Goal: Transaction & Acquisition: Obtain resource

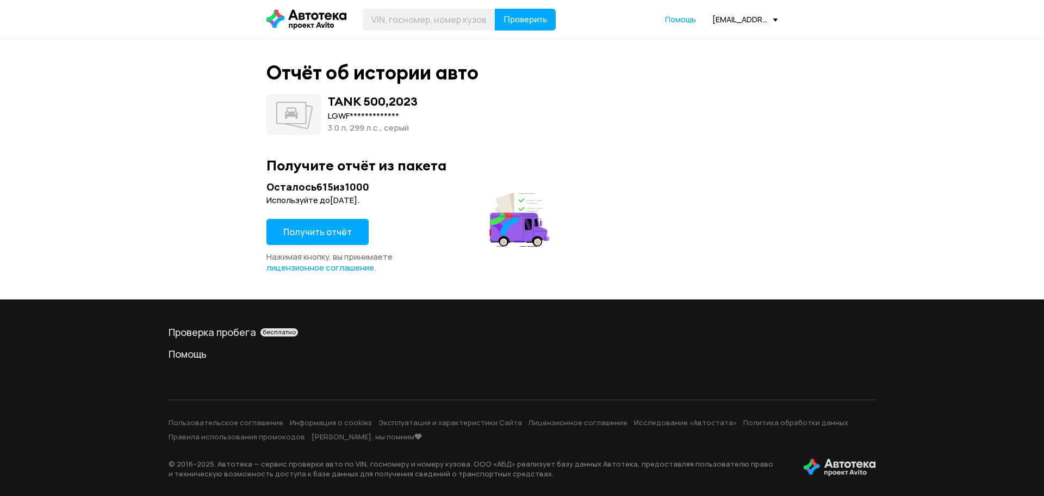
click at [309, 234] on span "Получить отчёт" at bounding box center [317, 232] width 69 height 12
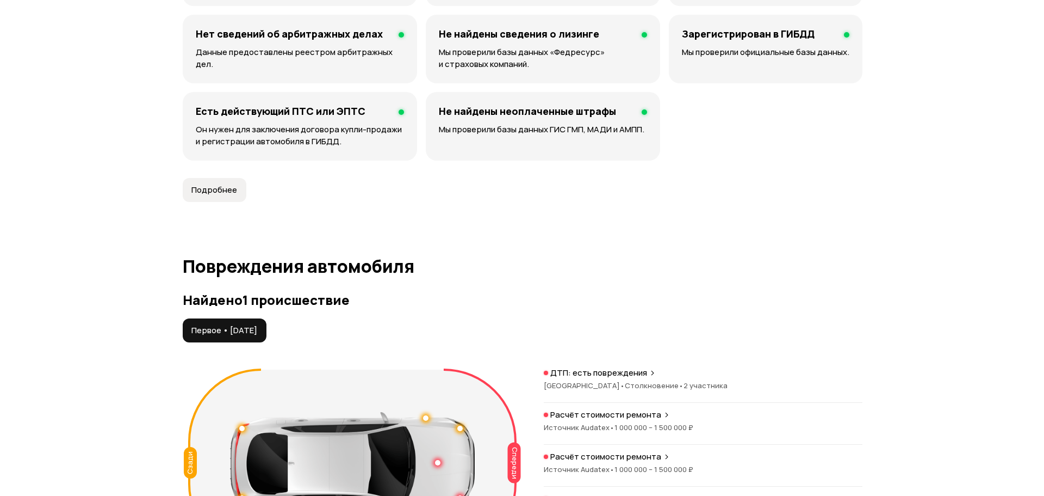
scroll to position [1197, 0]
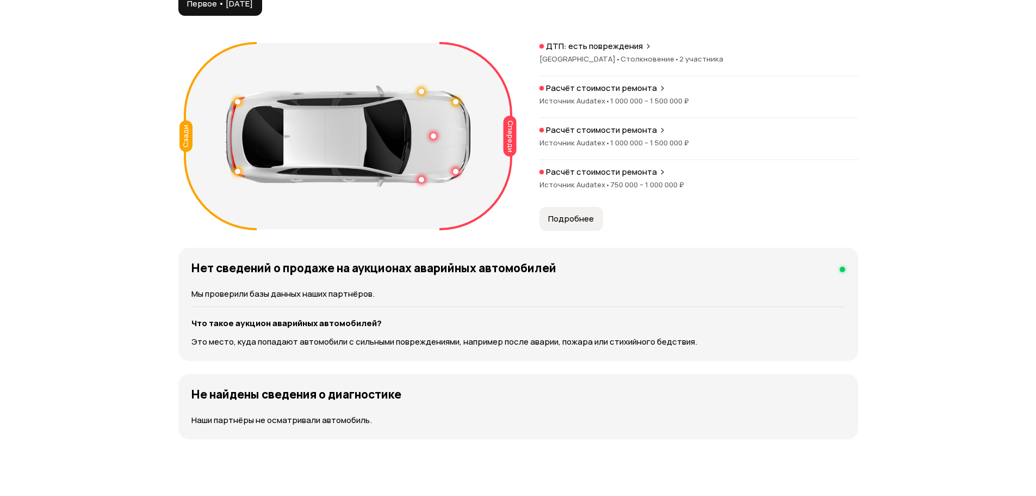
click at [556, 222] on span "Подробнее" at bounding box center [571, 218] width 46 height 11
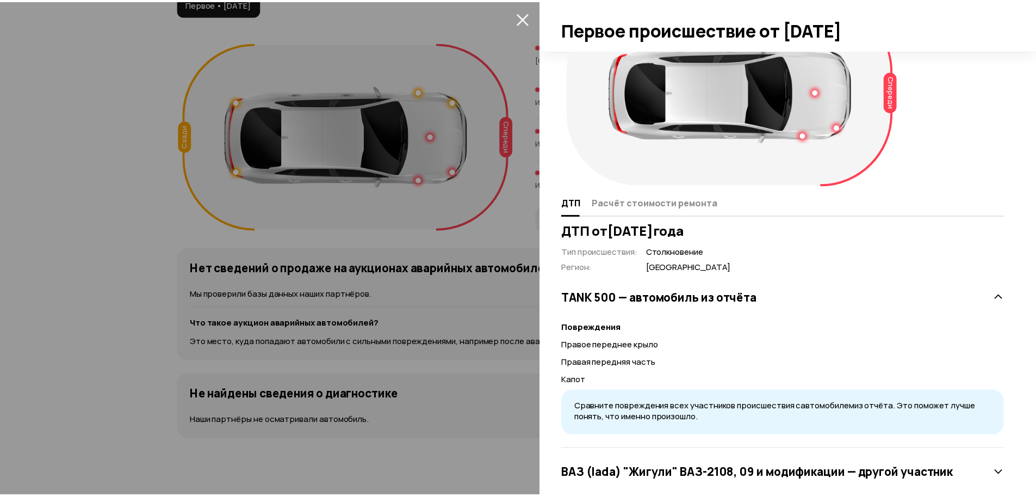
scroll to position [81, 0]
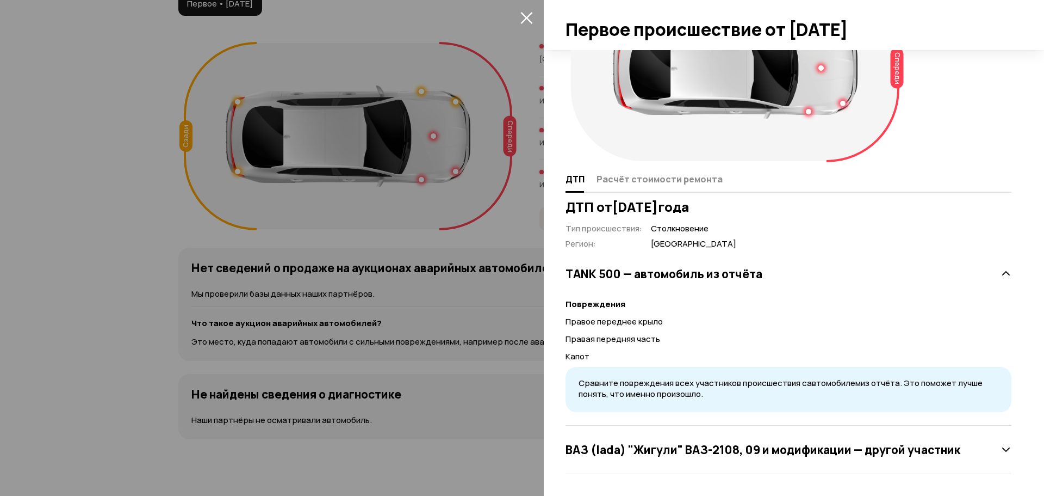
click at [0, 182] on div at bounding box center [522, 248] width 1044 height 496
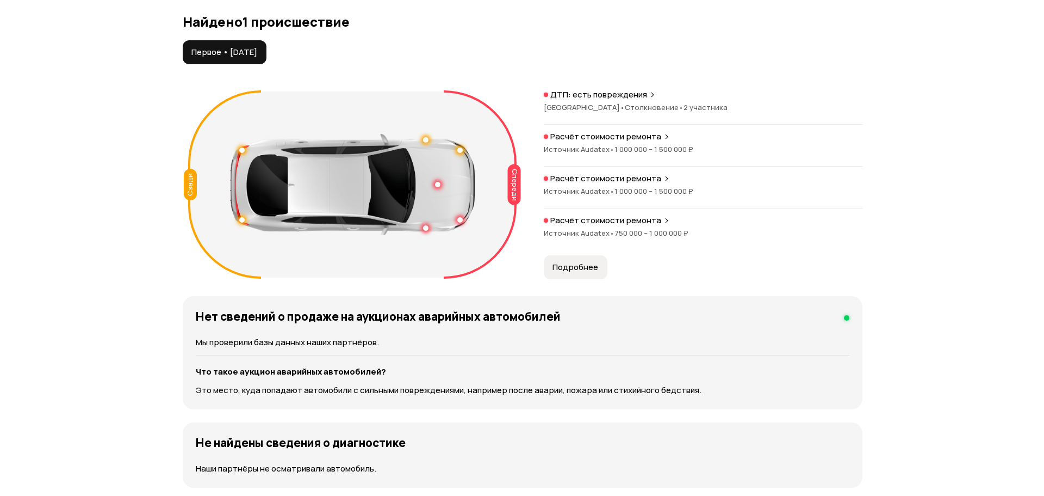
scroll to position [1142, 0]
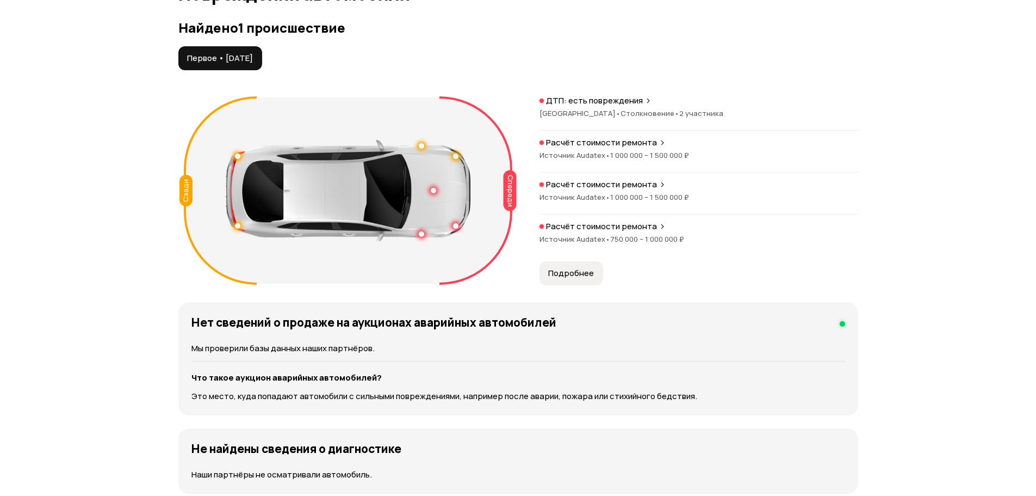
click at [605, 143] on p "Расчёт стоимости ремонта" at bounding box center [601, 142] width 111 height 11
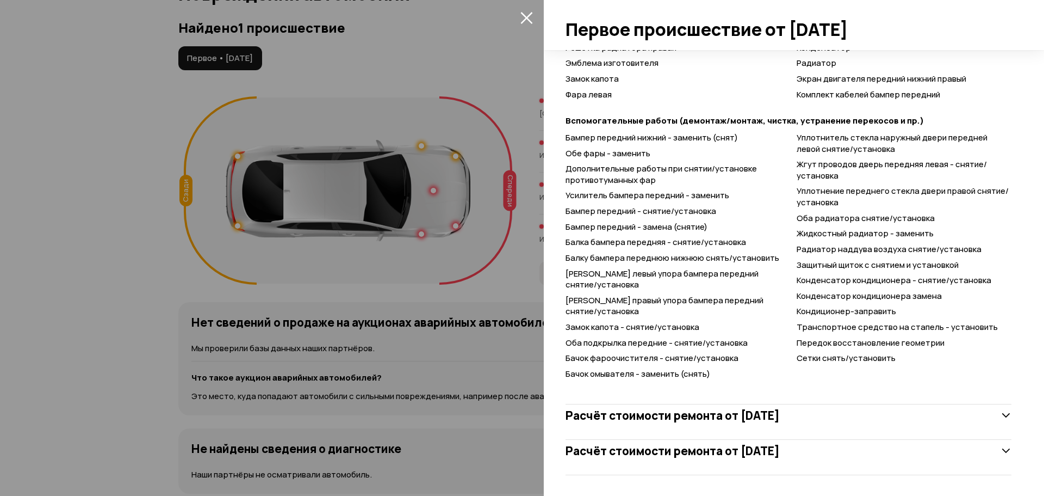
scroll to position [892, 0]
click at [780, 419] on h3 "Расчёт стоимости ремонта от 29 ноября 2024 года" at bounding box center [673, 414] width 214 height 14
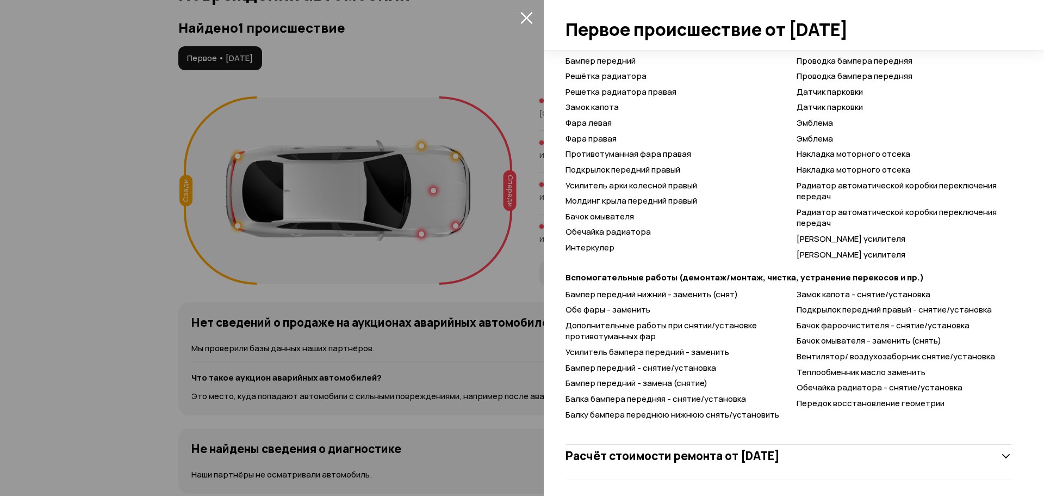
scroll to position [1695, 0]
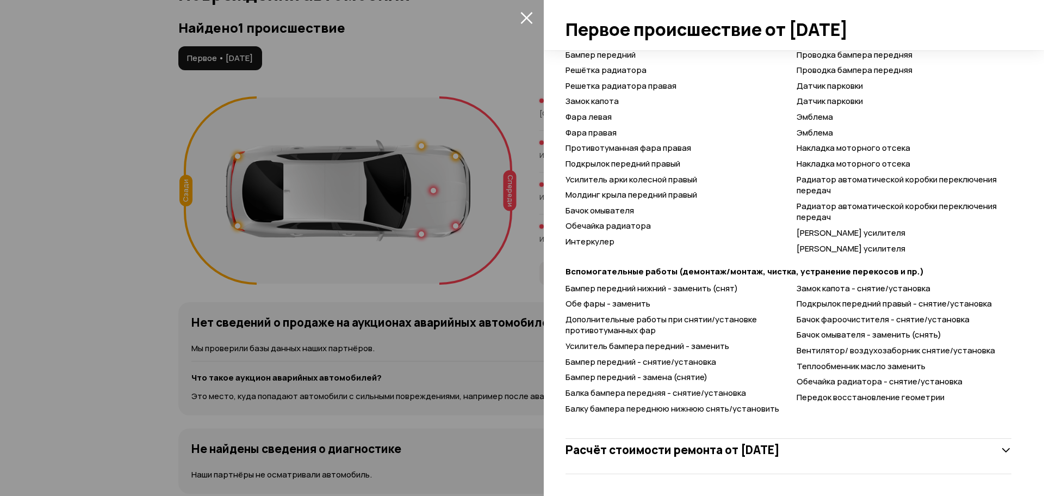
click at [700, 449] on h3 "Расчёт стоимости ремонта от 24 февраля 2025 года" at bounding box center [673, 449] width 214 height 14
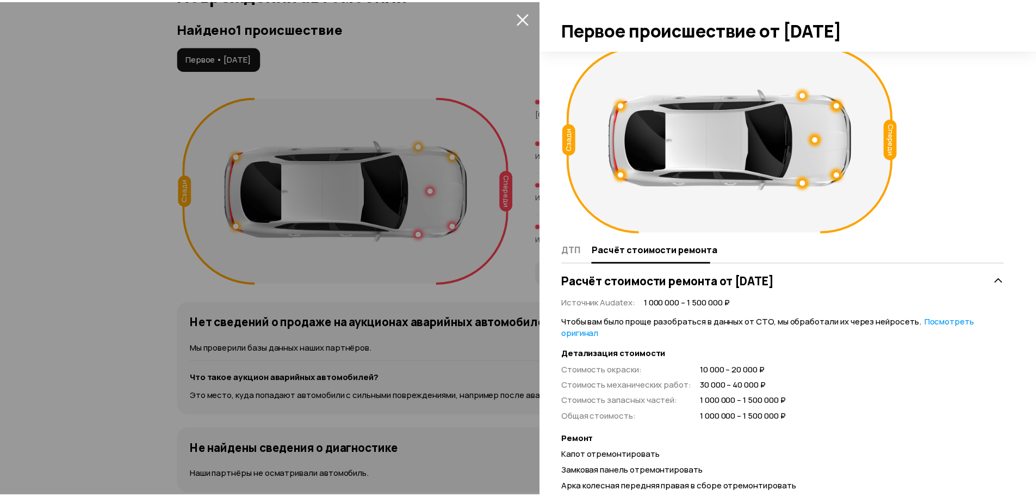
scroll to position [0, 0]
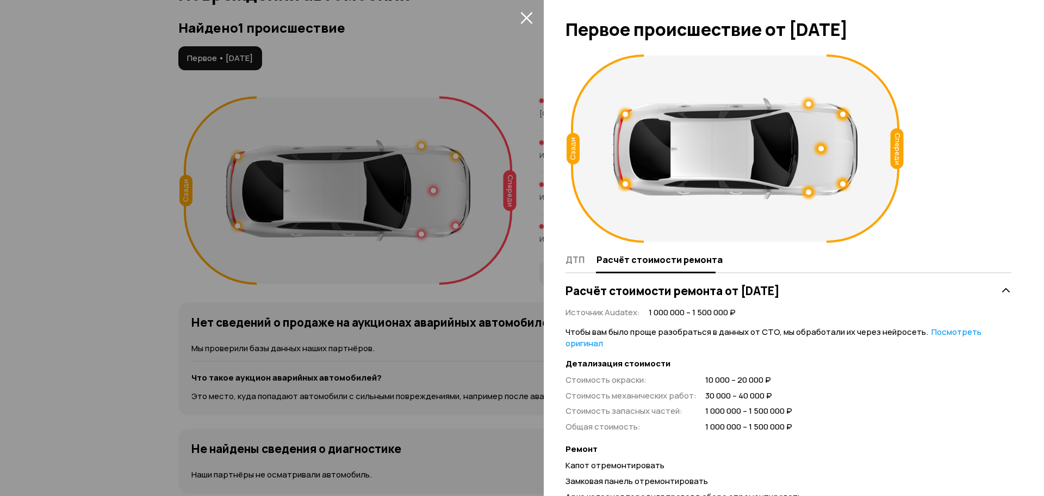
click at [58, 433] on div at bounding box center [522, 248] width 1044 height 496
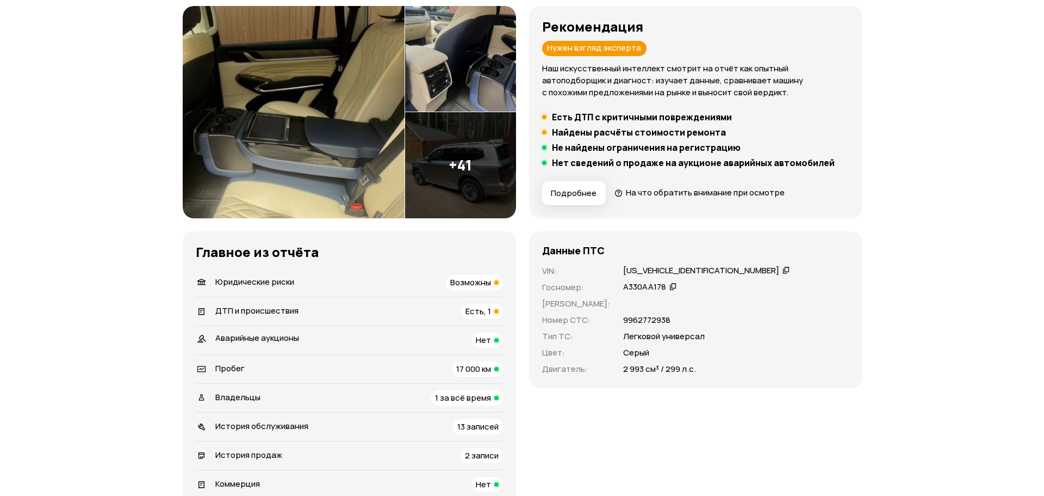
scroll to position [54, 0]
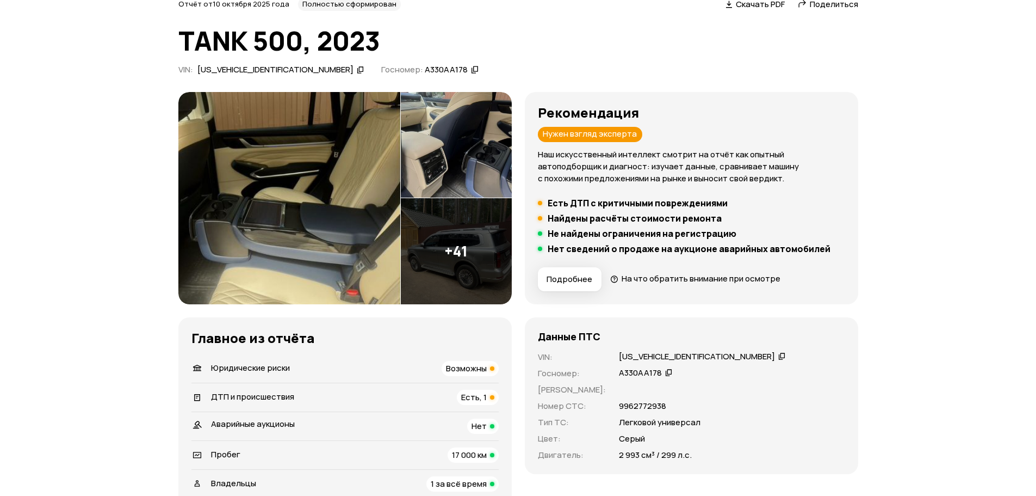
click at [319, 211] on img at bounding box center [289, 198] width 222 height 212
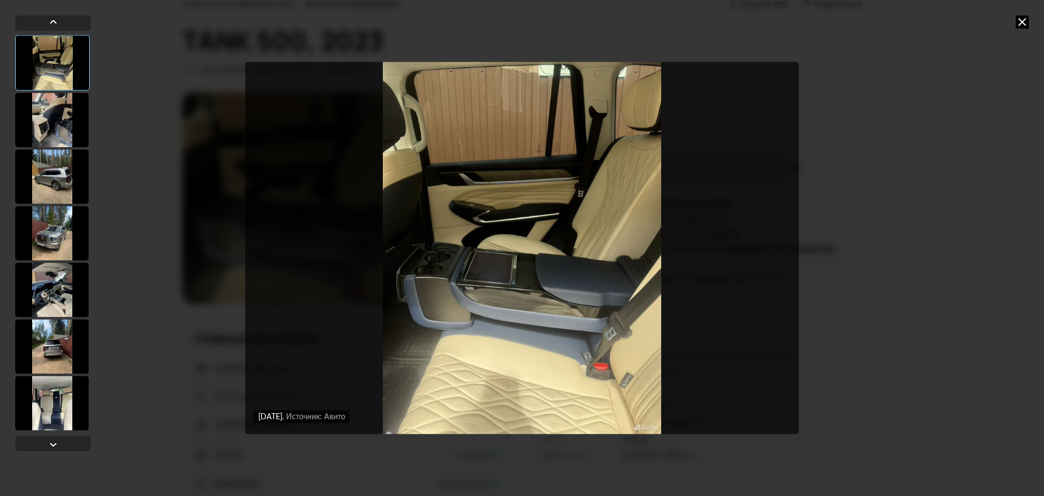
click at [17, 129] on div at bounding box center [51, 119] width 73 height 54
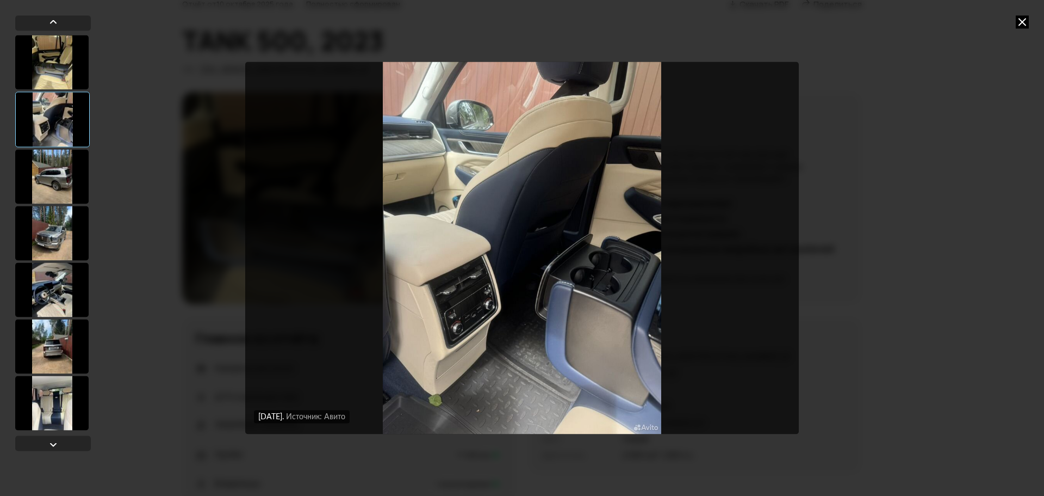
click at [68, 225] on div at bounding box center [51, 233] width 73 height 54
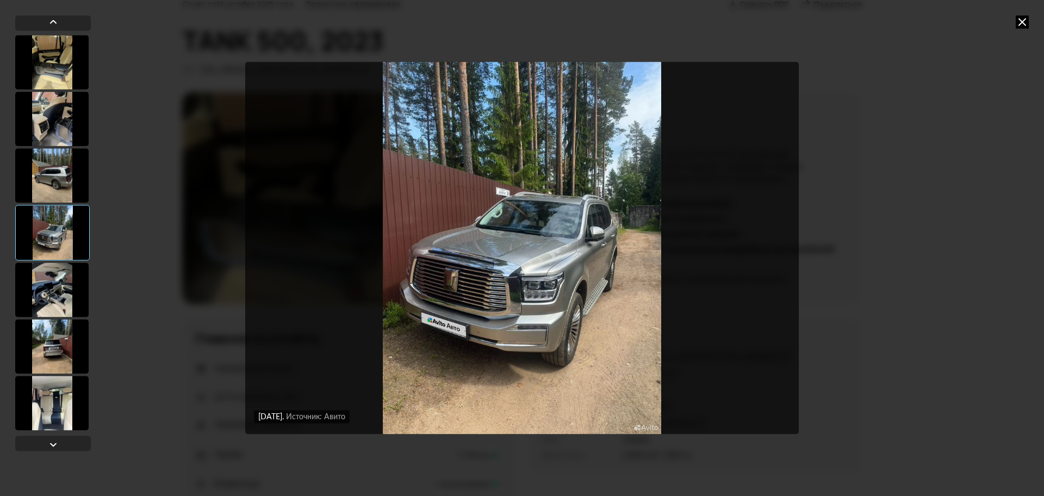
click at [37, 296] on div at bounding box center [51, 289] width 73 height 54
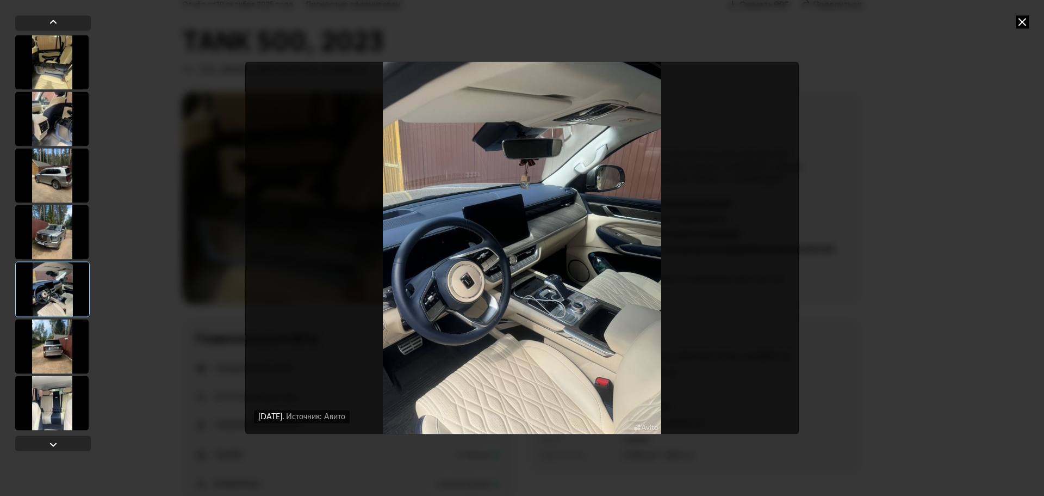
click at [44, 341] on div at bounding box center [51, 346] width 73 height 54
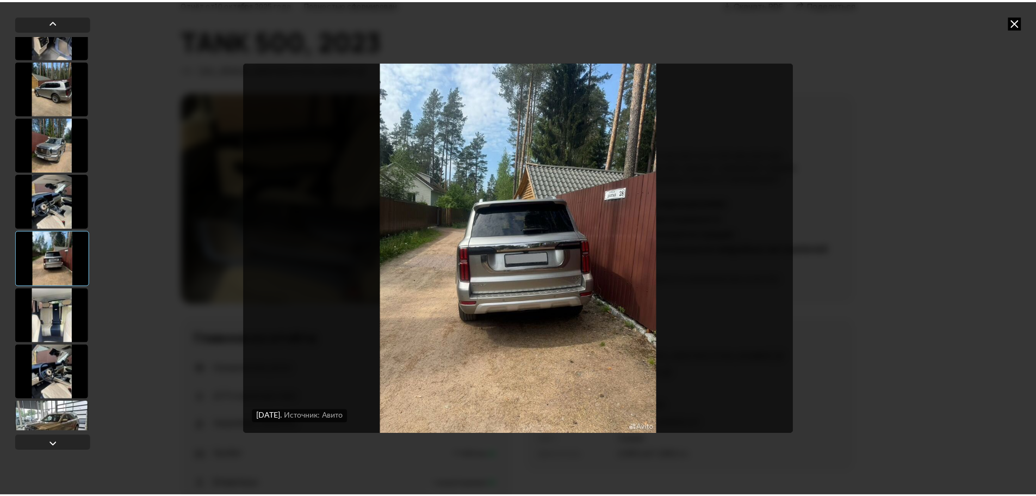
scroll to position [109, 0]
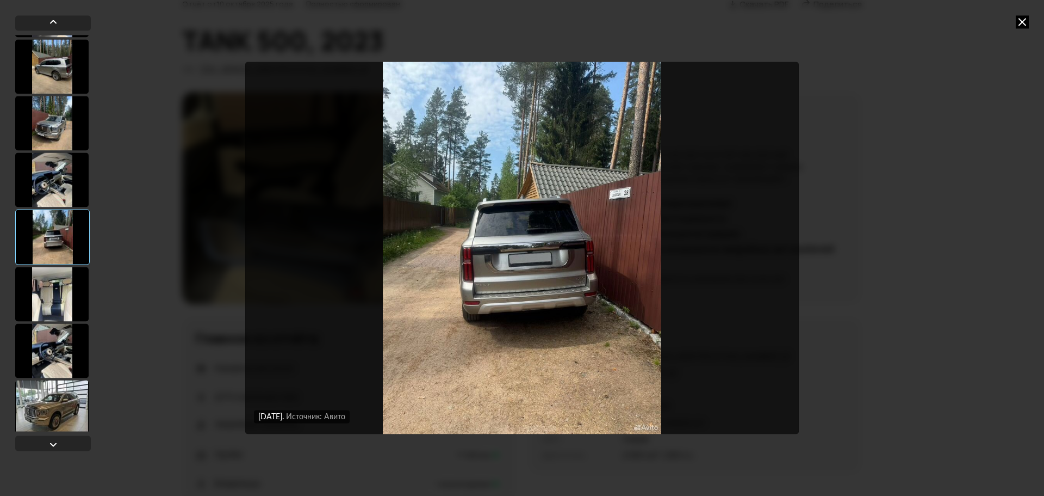
click at [1016, 24] on div "18 июня 2025 года Источник: Авито 18 июня 2025 года Источник: Авито 18 июня 202…" at bounding box center [522, 248] width 1044 height 496
click at [1016, 27] on div "18 июня 2025 года Источник: Авито 18 июня 2025 года Источник: Авито 18 июня 202…" at bounding box center [522, 248] width 1044 height 496
click at [1017, 23] on icon at bounding box center [1022, 21] width 13 height 13
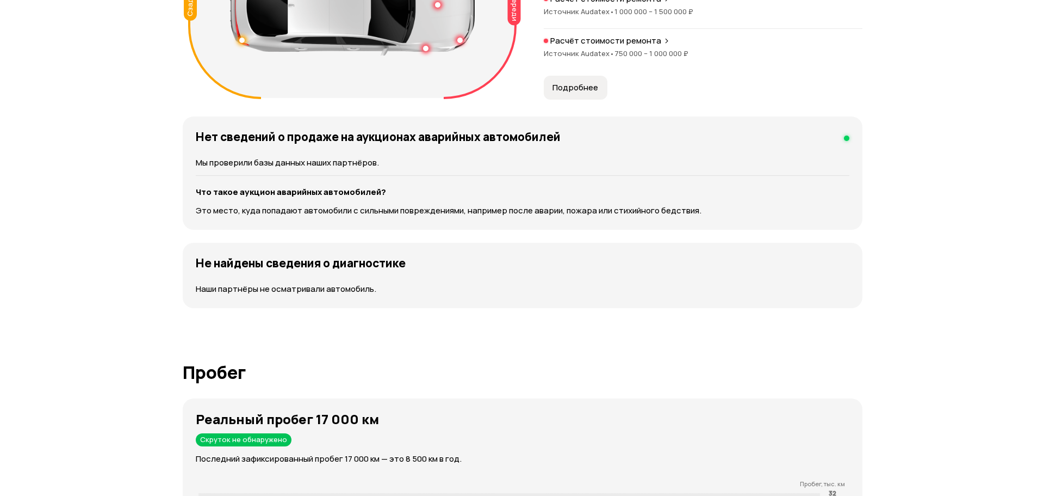
scroll to position [1142, 0]
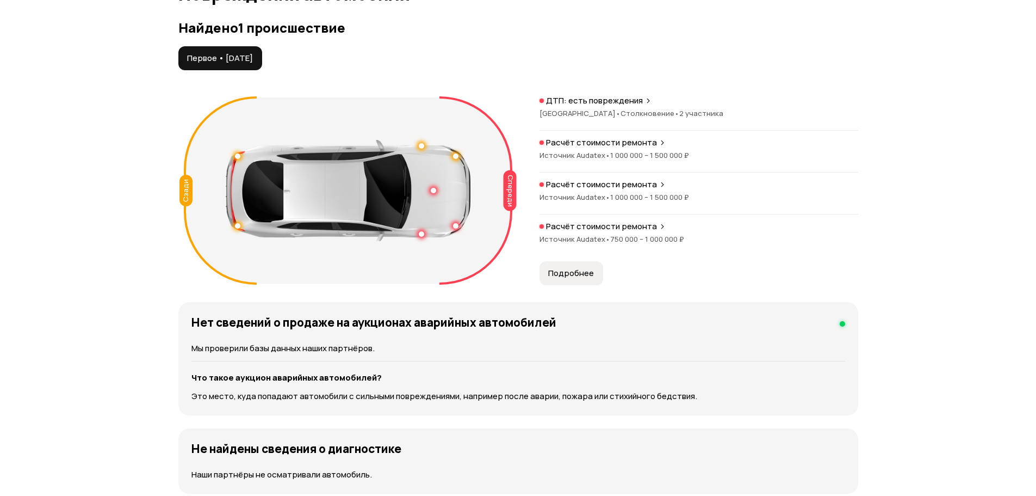
click at [646, 226] on p "Расчёт стоимости ремонта" at bounding box center [601, 226] width 111 height 11
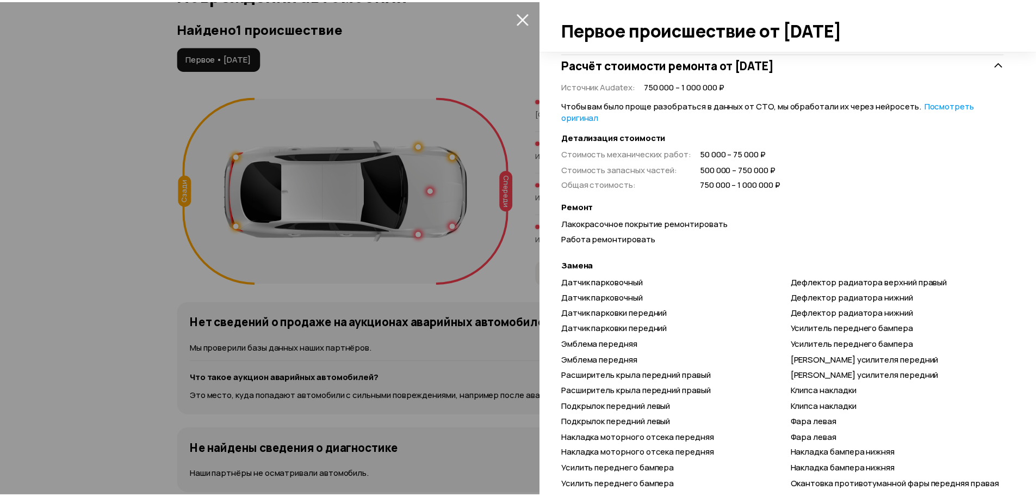
scroll to position [292, 0]
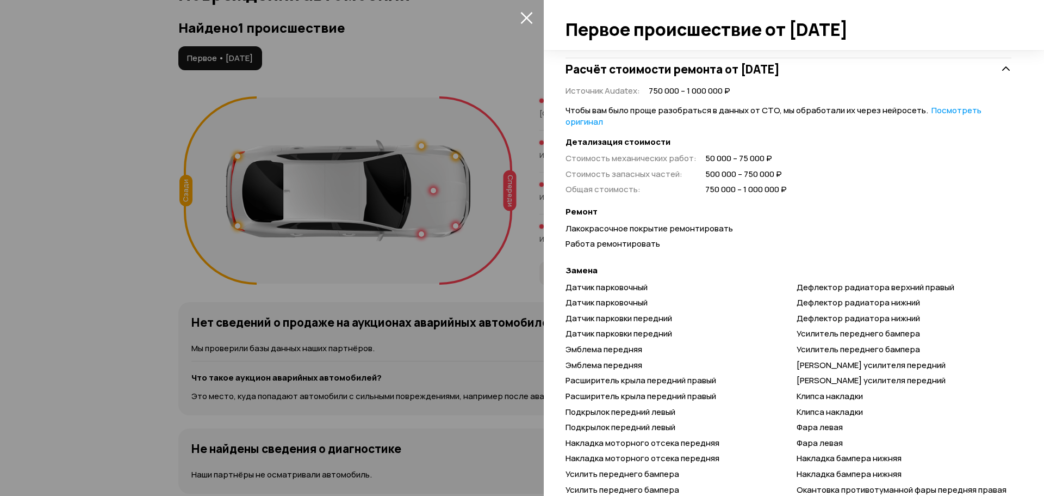
click at [527, 15] on icon "закрыть" at bounding box center [527, 17] width 13 height 13
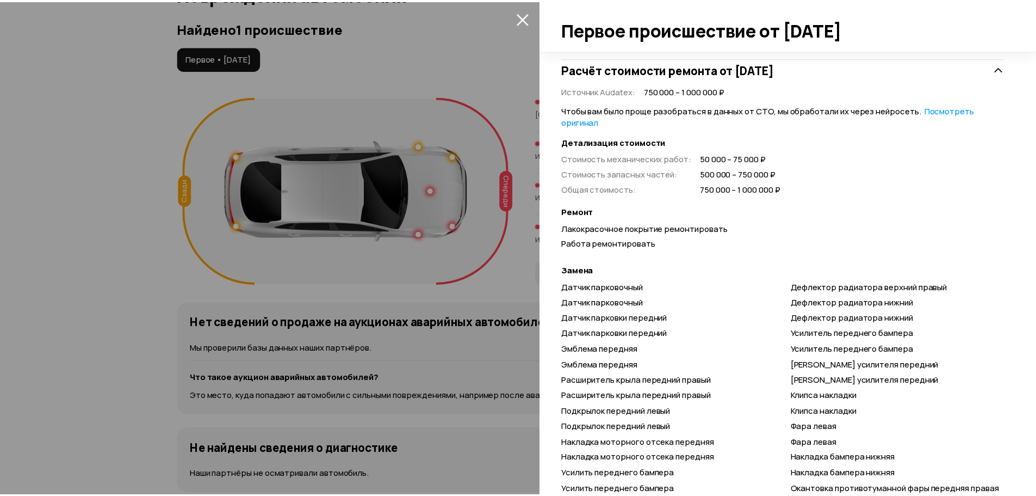
scroll to position [81, 0]
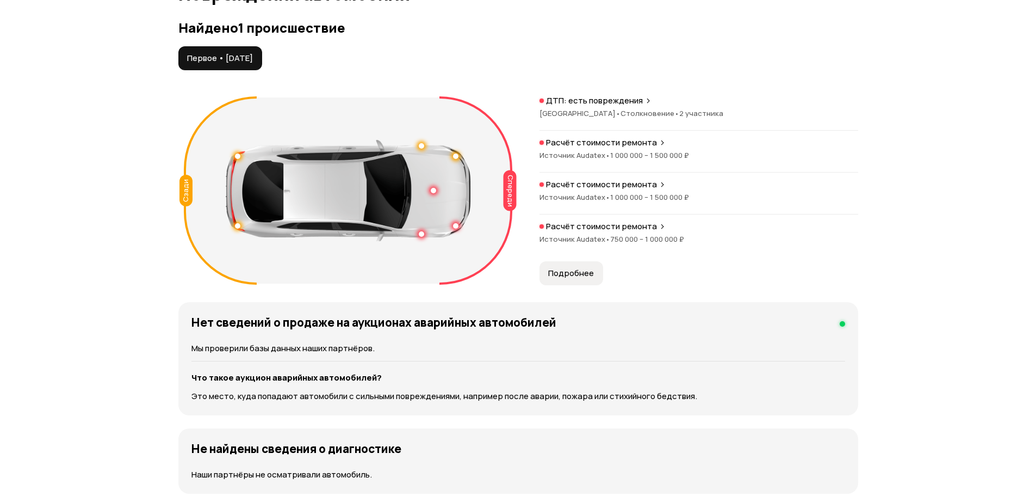
click at [455, 226] on div at bounding box center [455, 225] width 5 height 5
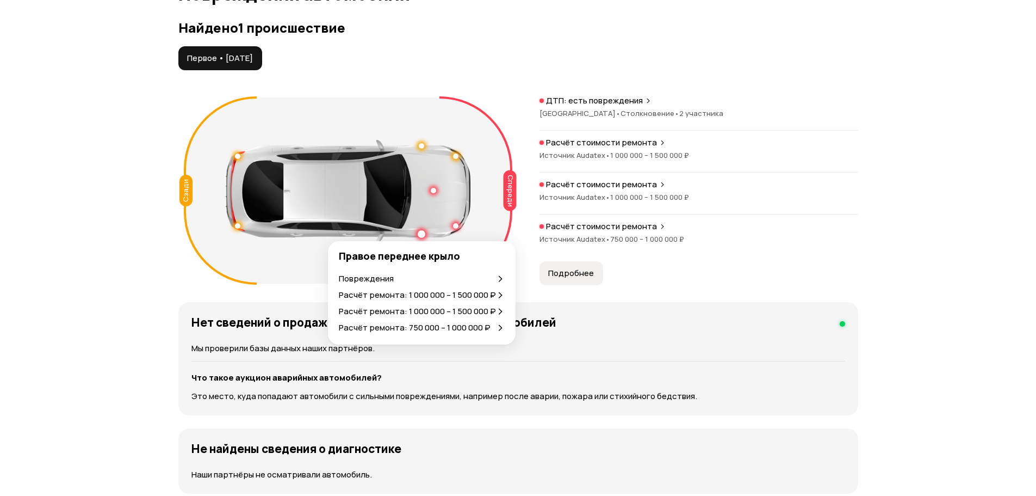
click at [421, 231] on div at bounding box center [422, 234] width 8 height 8
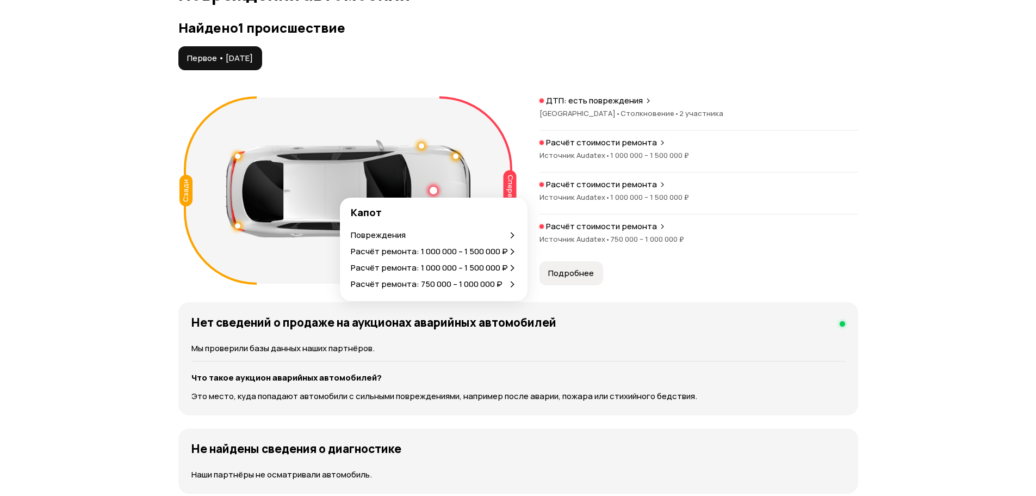
click at [432, 189] on div at bounding box center [434, 191] width 8 height 8
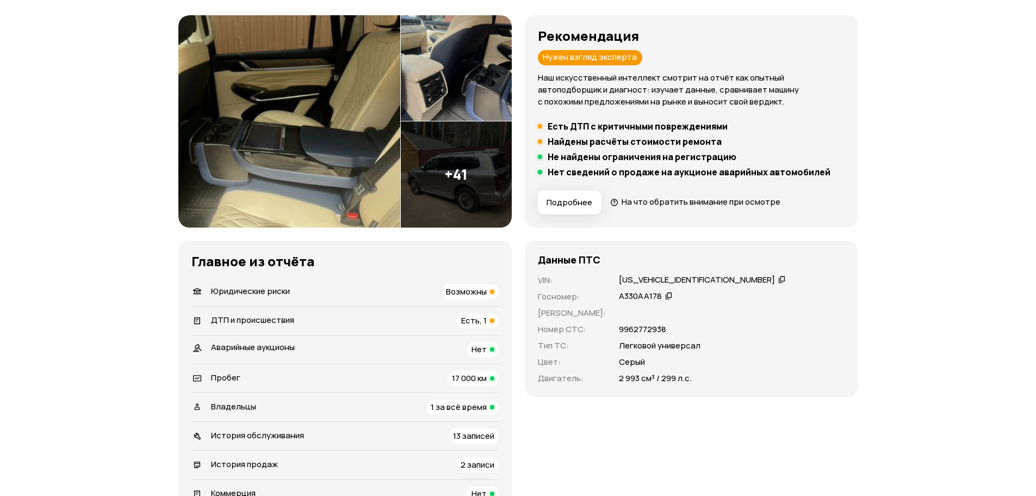
scroll to position [109, 0]
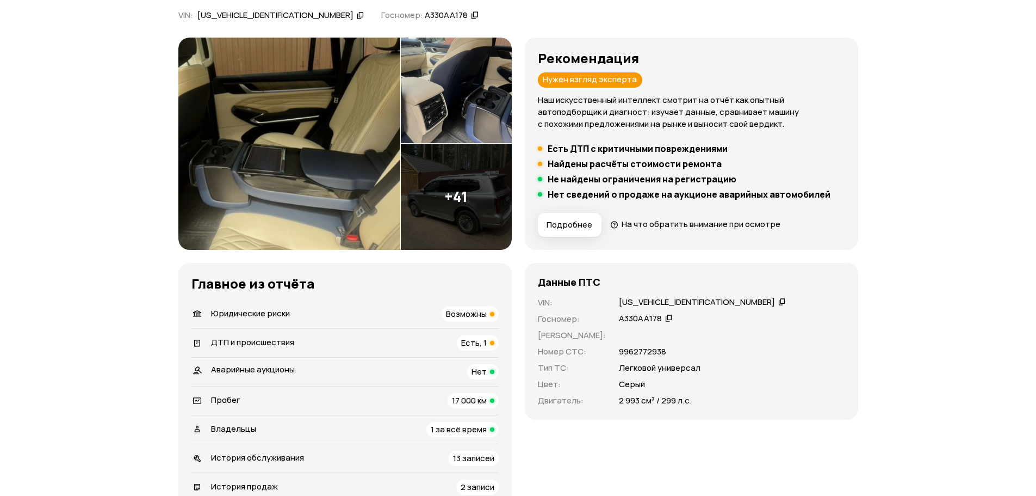
click at [457, 313] on span "Возможны" at bounding box center [466, 313] width 41 height 11
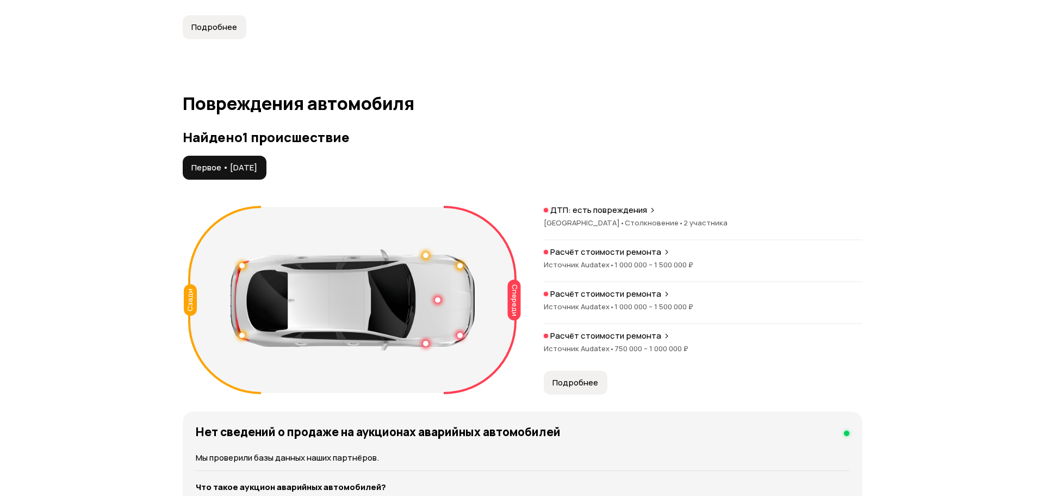
scroll to position [1034, 0]
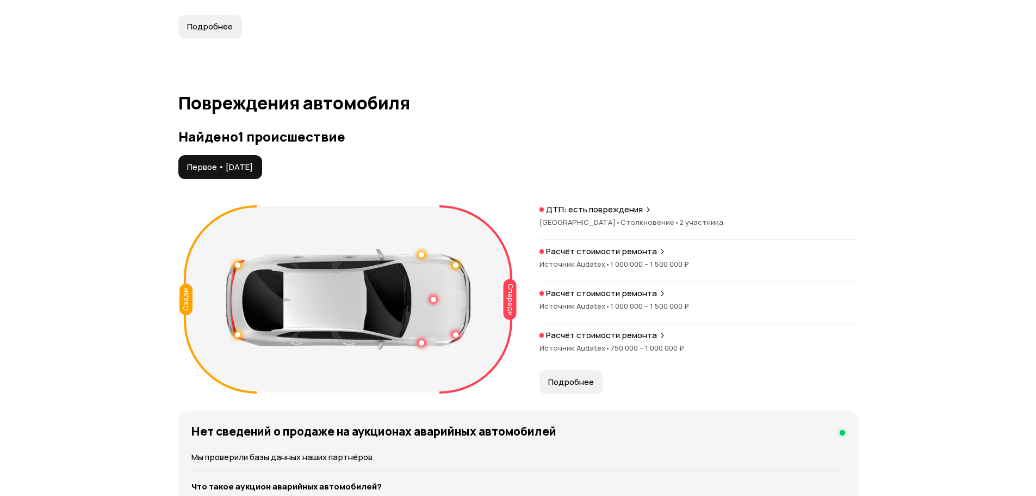
click at [642, 295] on p "Расчёт стоимости ремонта" at bounding box center [601, 293] width 111 height 11
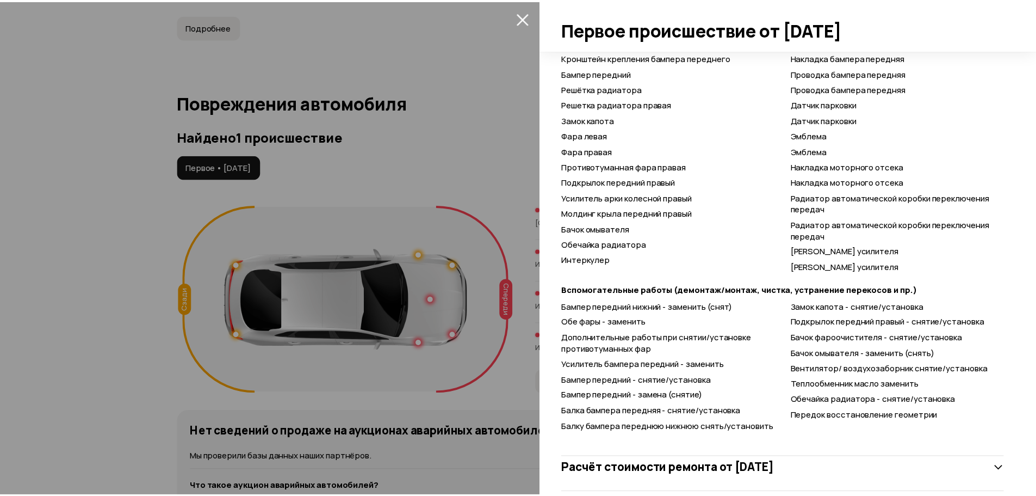
scroll to position [715, 0]
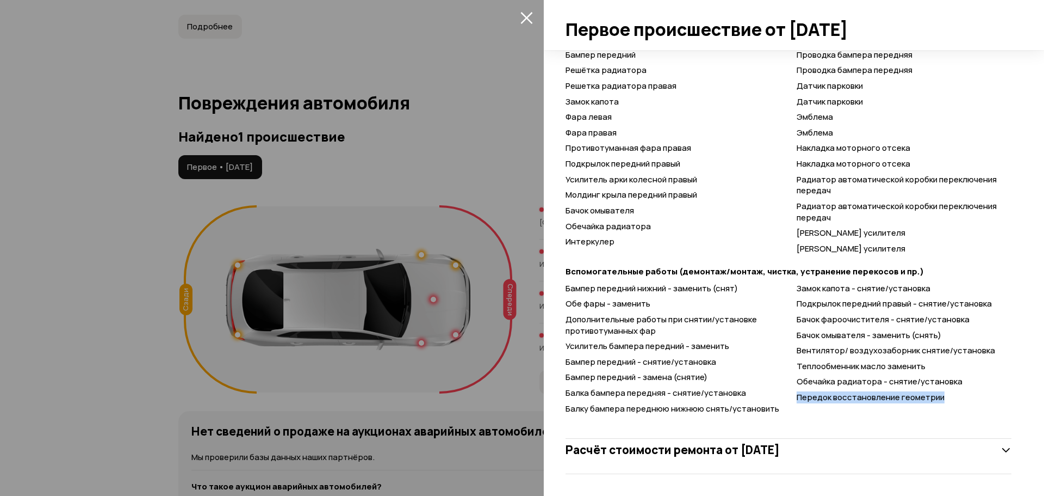
drag, startPoint x: 941, startPoint y: 398, endPoint x: 795, endPoint y: 404, distance: 145.9
click at [795, 404] on div "Бампер передний нижний - заменить (снят) Обе фары - заменить Дополнительные раб…" at bounding box center [789, 349] width 446 height 132
click at [837, 413] on div "Бампер передний нижний - заменить (снят) Обе фары - заменить Дополнительные раб…" at bounding box center [789, 349] width 446 height 132
click at [69, 183] on div at bounding box center [522, 248] width 1044 height 496
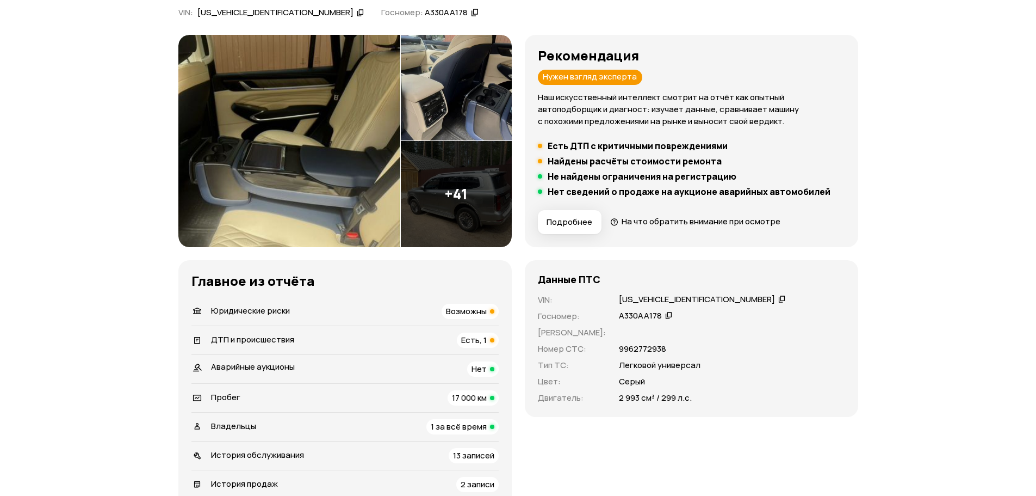
scroll to position [109, 0]
